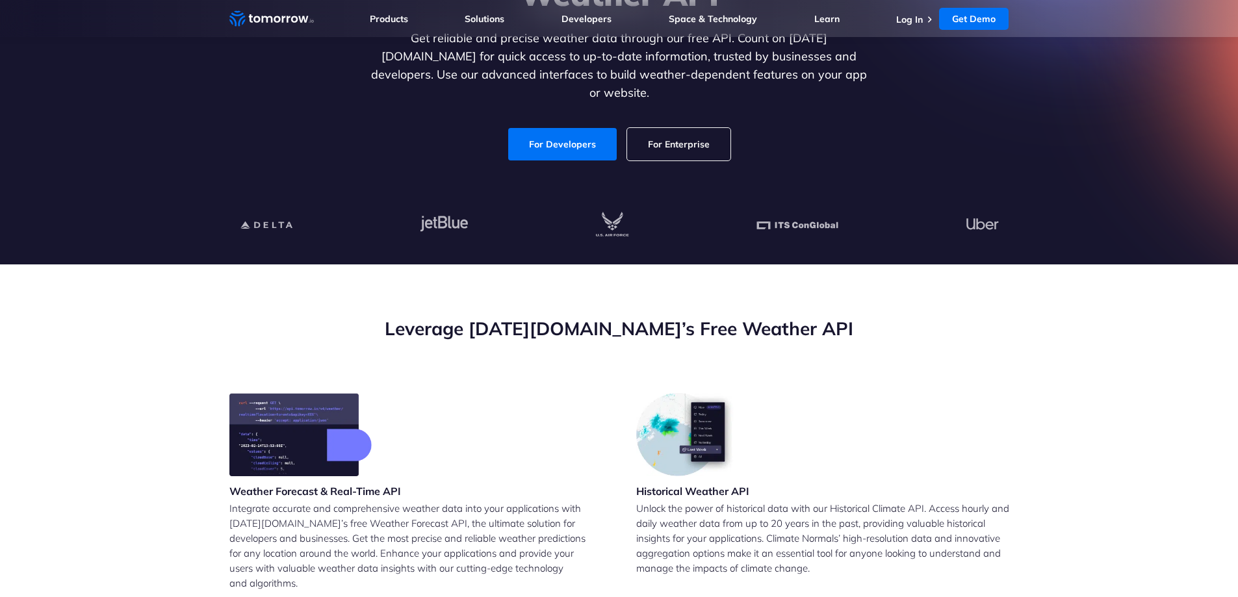
scroll to position [195, 0]
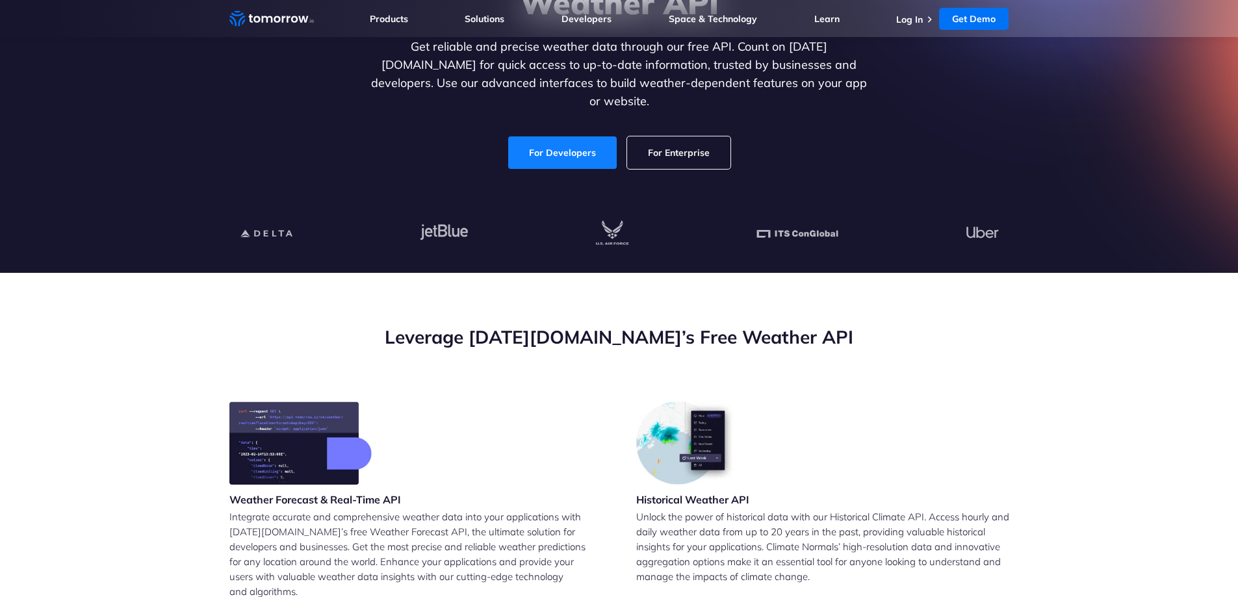
click at [557, 149] on link "For Developers" at bounding box center [562, 152] width 109 height 32
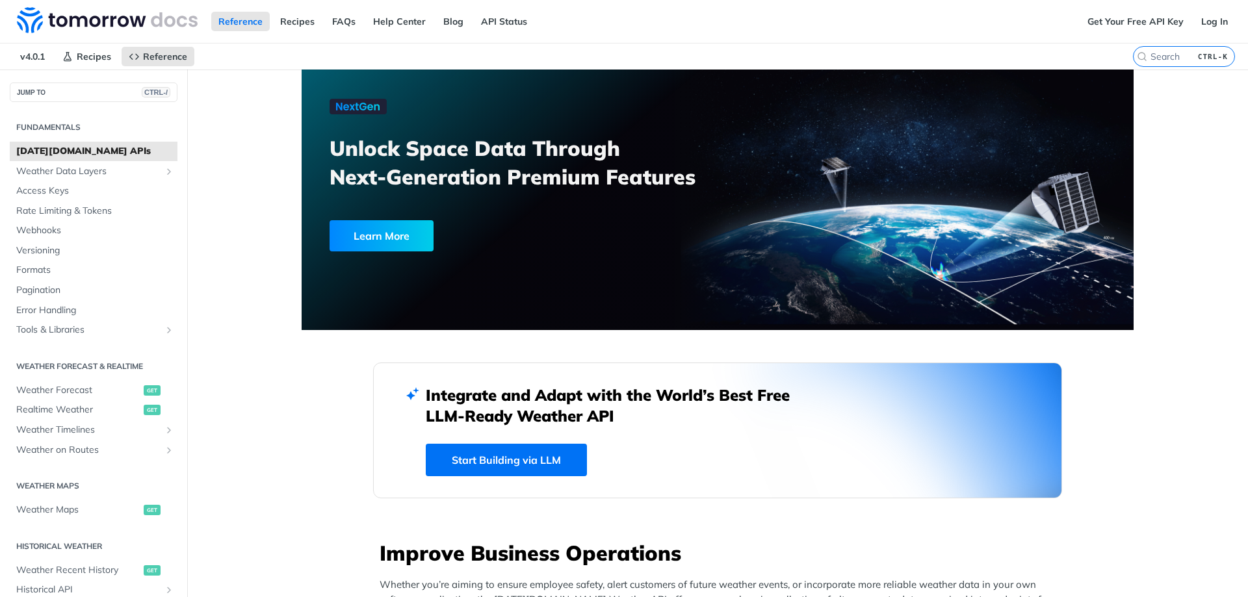
click at [1138, 35] on div "Get Your Free API Key Log In" at bounding box center [1164, 21] width 168 height 43
click at [1138, 29] on link "Get Your Free API Key" at bounding box center [1135, 21] width 110 height 19
click at [1202, 24] on link "Log In" at bounding box center [1214, 21] width 41 height 19
